Goal: Task Accomplishment & Management: Manage account settings

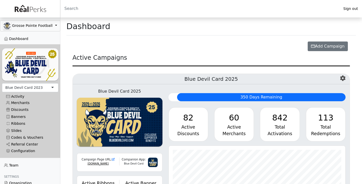
scroll to position [58, 177]
click at [47, 89] on div "Blue Devil Card 2023" at bounding box center [30, 87] width 56 height 9
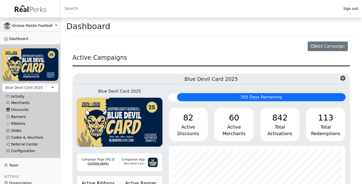
scroll to position [58, 177]
click at [26, 103] on link "Merchants" at bounding box center [30, 102] width 56 height 7
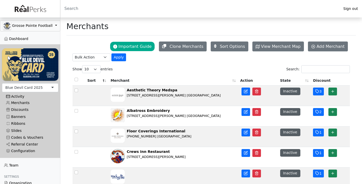
click at [19, 96] on div "Activity" at bounding box center [30, 96] width 48 height 4
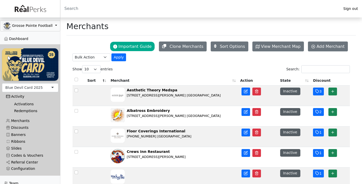
click at [17, 111] on link "Redemptions" at bounding box center [32, 110] width 44 height 7
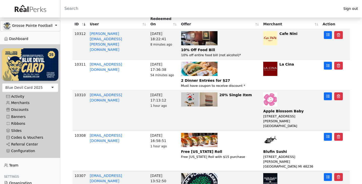
scroll to position [57, 0]
click at [325, 133] on button at bounding box center [328, 137] width 8 height 8
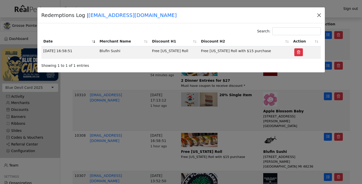
click at [319, 15] on button "Close" at bounding box center [319, 15] width 8 height 8
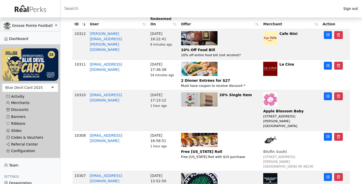
click at [267, 136] on img at bounding box center [270, 140] width 14 height 14
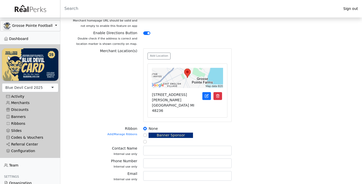
scroll to position [175, 0]
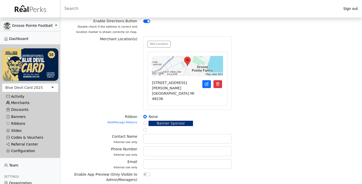
click at [26, 101] on link "Merchants" at bounding box center [30, 102] width 56 height 7
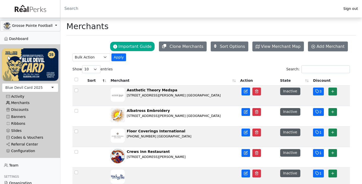
click at [27, 102] on link "Merchants" at bounding box center [30, 102] width 56 height 7
click at [307, 70] on input "Search:" at bounding box center [326, 69] width 49 height 8
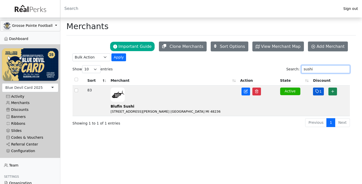
type input "sushi"
click at [317, 95] on button "1" at bounding box center [318, 91] width 11 height 8
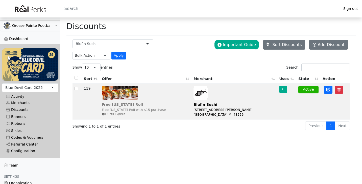
click at [146, 105] on div "Free [US_STATE] Roll" at bounding box center [134, 104] width 64 height 5
click at [283, 92] on div "8" at bounding box center [283, 89] width 8 height 7
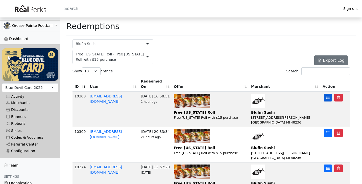
click at [329, 96] on icon at bounding box center [328, 97] width 4 height 3
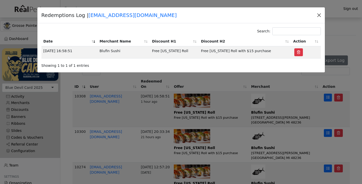
click at [320, 15] on button "Close" at bounding box center [319, 15] width 8 height 8
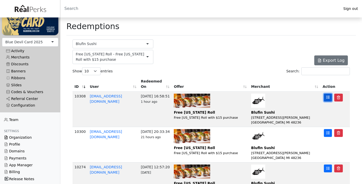
scroll to position [45, 0]
click at [102, 96] on link "[EMAIL_ADDRESS][DOMAIN_NAME]" at bounding box center [106, 98] width 32 height 9
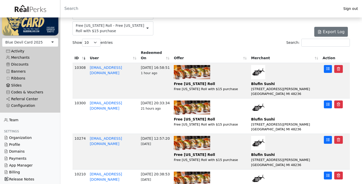
scroll to position [31, 0]
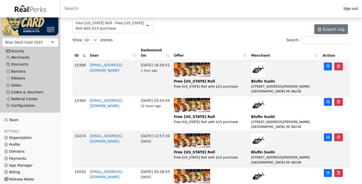
click at [20, 50] on div "Activity" at bounding box center [30, 51] width 48 height 4
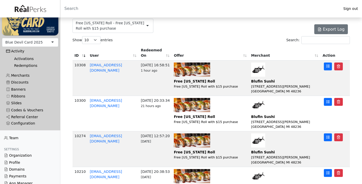
click at [21, 63] on link "Redemptions" at bounding box center [32, 65] width 44 height 7
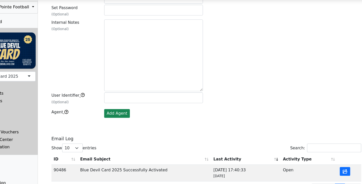
scroll to position [71, 0]
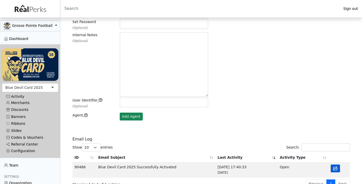
click at [336, 167] on icon "button" at bounding box center [335, 168] width 5 height 5
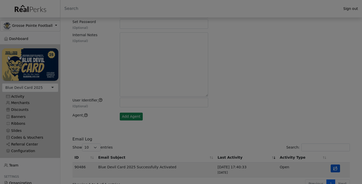
type input "V4wpfY3mQRCFLxHxo2pWew.recvd-7748d67658-p5pk4-1-68AA32B6-E.0"
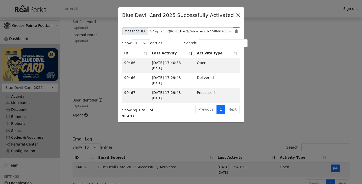
click at [239, 14] on button "Close" at bounding box center [239, 15] width 8 height 8
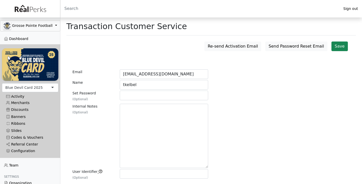
scroll to position [0, 0]
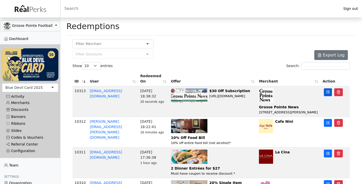
click at [328, 90] on icon at bounding box center [328, 92] width 4 height 4
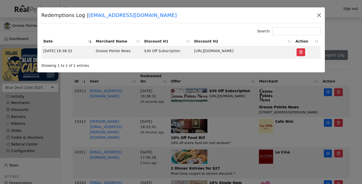
click at [319, 15] on button "Close" at bounding box center [319, 15] width 8 height 8
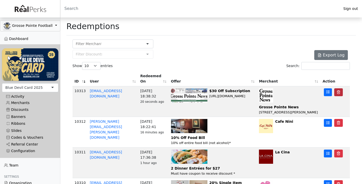
click at [340, 92] on icon "button" at bounding box center [339, 91] width 2 height 3
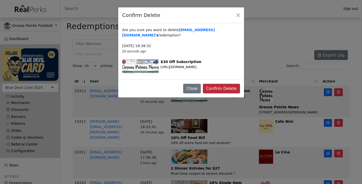
click at [223, 84] on button "Confirm Delete" at bounding box center [221, 89] width 37 height 10
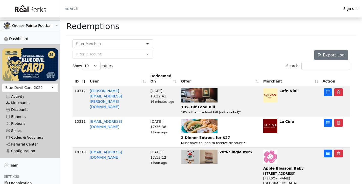
click at [25, 101] on link "Merchants" at bounding box center [30, 102] width 56 height 7
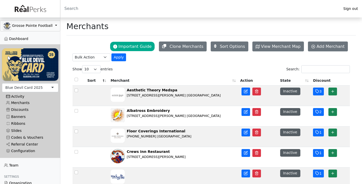
click at [21, 96] on div "Activity" at bounding box center [30, 96] width 48 height 4
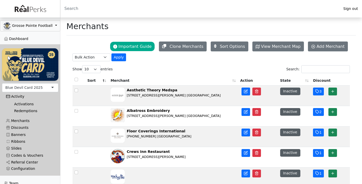
click at [19, 110] on link "Redemptions" at bounding box center [32, 110] width 44 height 7
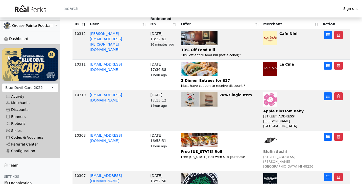
scroll to position [57, 0]
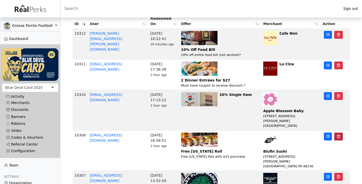
click at [337, 135] on polyline "button" at bounding box center [338, 135] width 3 height 0
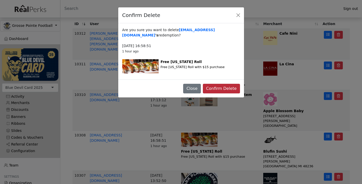
click at [218, 84] on button "Confirm Delete" at bounding box center [221, 89] width 37 height 10
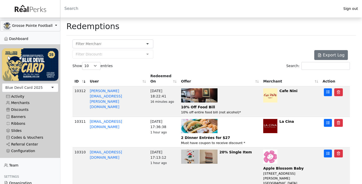
scroll to position [0, 0]
